Goal: Task Accomplishment & Management: Use online tool/utility

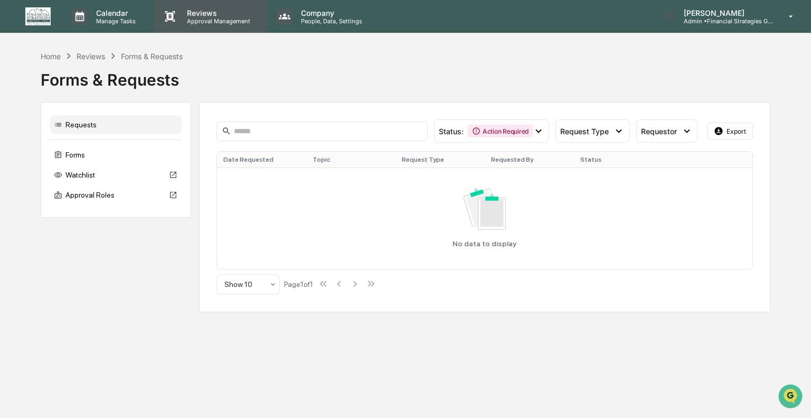
click at [203, 14] on p "Reviews" at bounding box center [217, 12] width 77 height 9
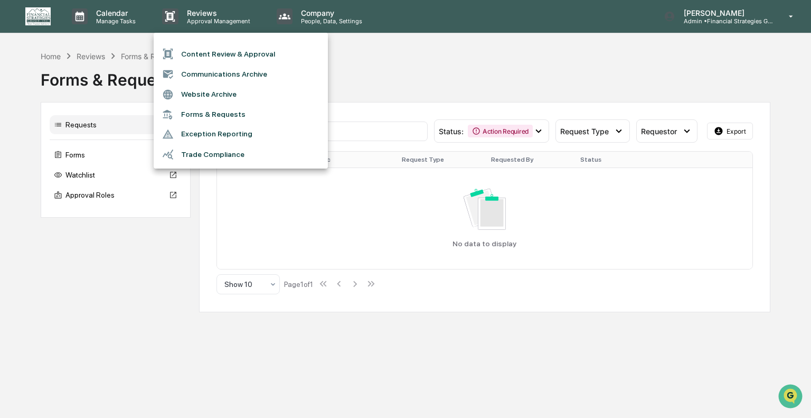
click at [205, 50] on li "Content Review & Approval" at bounding box center [241, 54] width 174 height 20
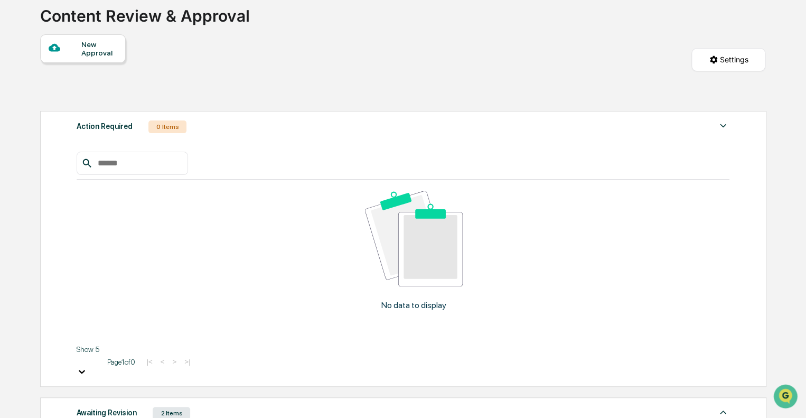
scroll to position [85, 0]
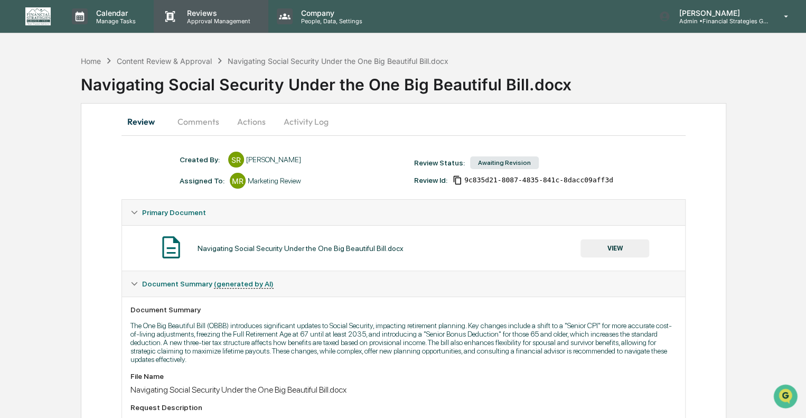
click at [200, 12] on p "Reviews" at bounding box center [217, 12] width 77 height 9
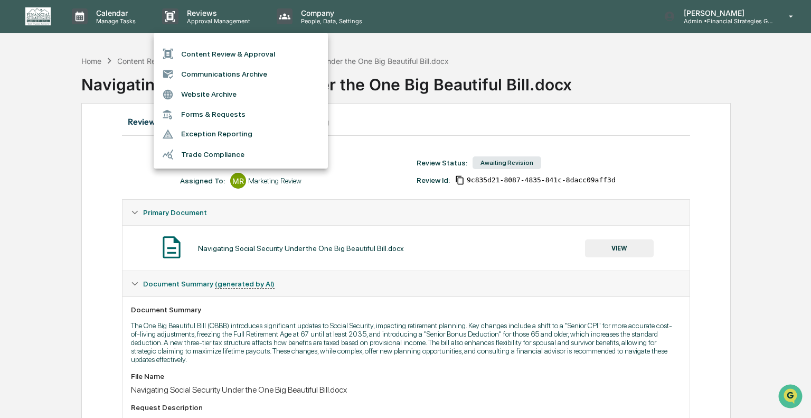
click at [627, 80] on div at bounding box center [405, 209] width 811 height 418
